Goal: Navigation & Orientation: Find specific page/section

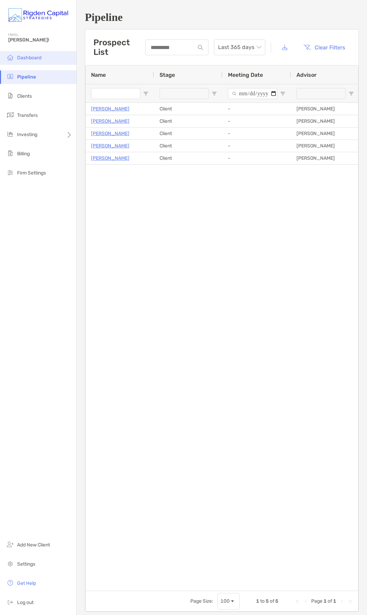
click at [33, 55] on span "Dashboard" at bounding box center [29, 58] width 24 height 6
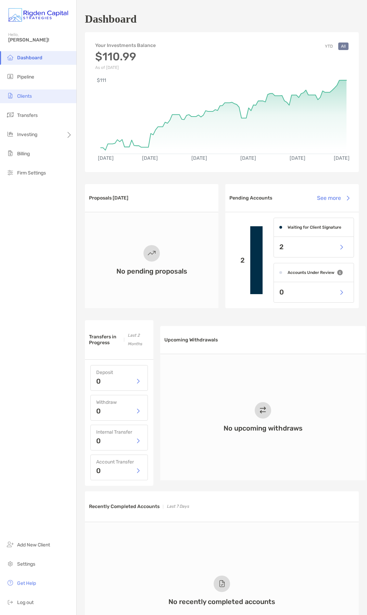
click at [33, 100] on li "Clients" at bounding box center [38, 96] width 76 height 14
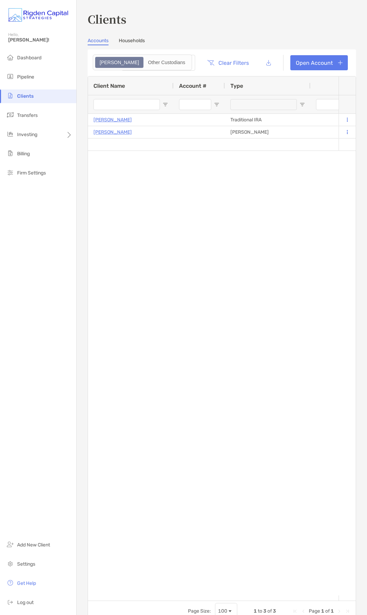
click at [134, 43] on link "Households" at bounding box center [132, 42] width 26 height 8
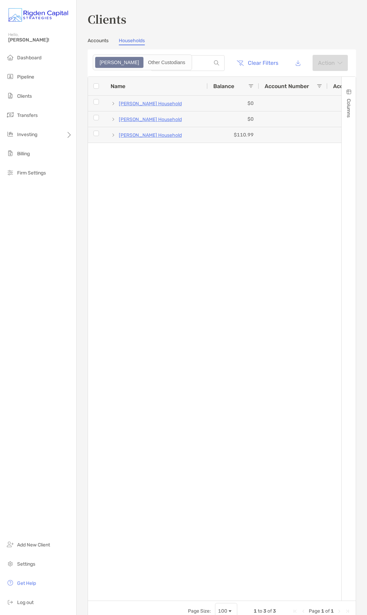
click at [105, 40] on link "Accounts" at bounding box center [98, 42] width 21 height 8
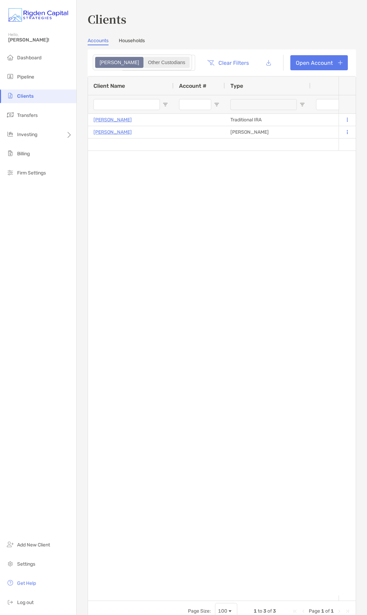
click at [144, 62] on div "Other Custodians" at bounding box center [166, 63] width 45 height 10
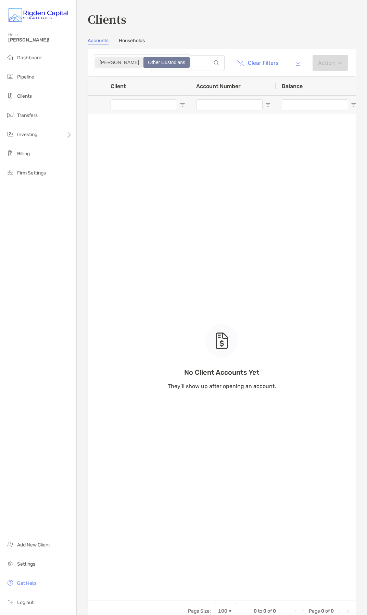
click at [105, 62] on div "[PERSON_NAME]" at bounding box center [119, 63] width 47 height 10
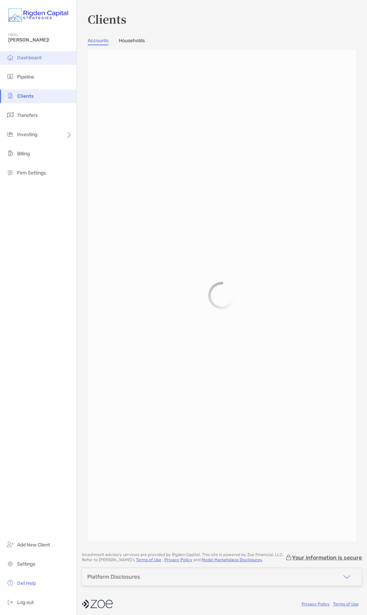
click at [33, 59] on span "Dashboard" at bounding box center [29, 58] width 24 height 6
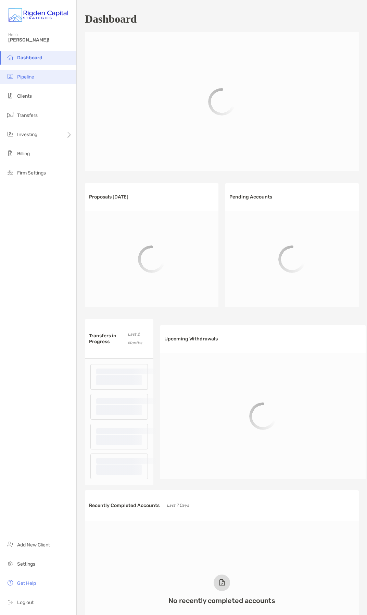
click at [34, 79] on span "Pipeline" at bounding box center [25, 77] width 17 height 6
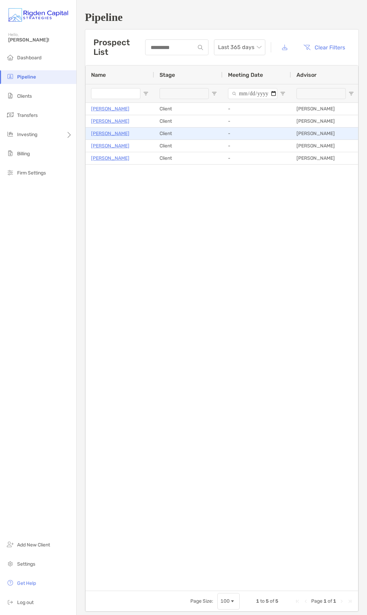
click at [109, 135] on p "[PERSON_NAME]" at bounding box center [110, 133] width 38 height 9
